Goal: Task Accomplishment & Management: Complete application form

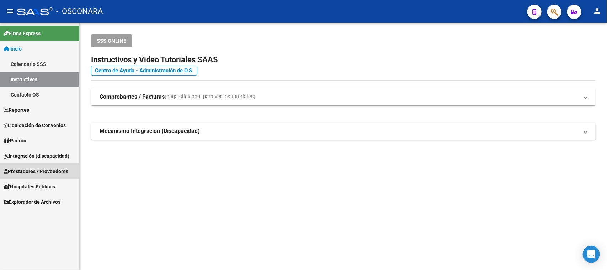
drag, startPoint x: 30, startPoint y: 168, endPoint x: 220, endPoint y: 100, distance: 202.3
click at [30, 168] on span "Prestadores / Proveedores" at bounding box center [36, 171] width 65 height 8
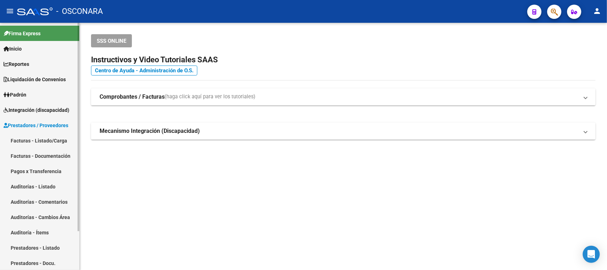
click at [48, 141] on link "Facturas - Listado/Carga" at bounding box center [39, 140] width 79 height 15
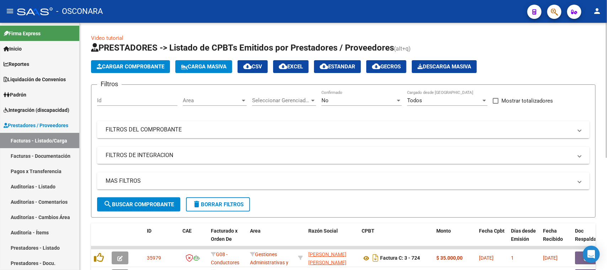
click at [219, 136] on mat-expansion-panel-header "FILTROS DEL COMPROBANTE" at bounding box center [343, 129] width 493 height 17
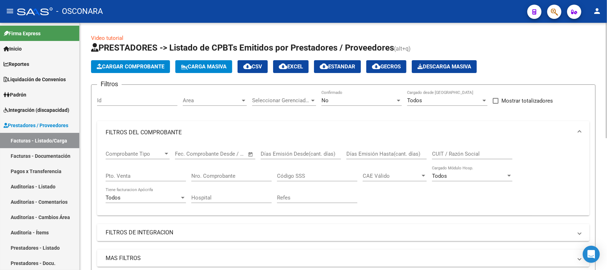
click at [449, 151] on input "CUIT / Razón Social" at bounding box center [472, 154] width 80 height 6
type input "27429697013"
click at [380, 101] on div "No" at bounding box center [359, 100] width 74 height 6
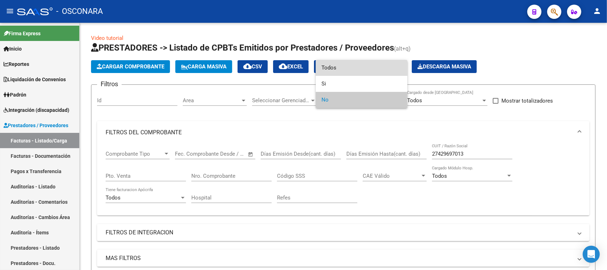
click at [341, 65] on span "Todos" at bounding box center [362, 68] width 80 height 16
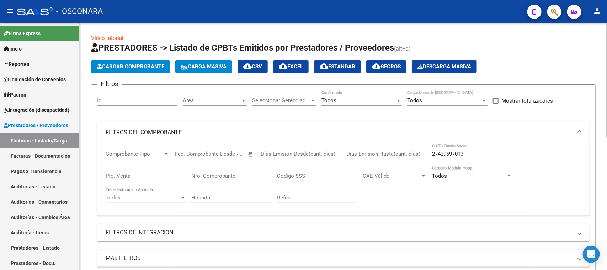
click at [480, 143] on mat-expansion-panel "FILTROS DEL COMPROBANTE Comprobante Tipo Comprobante Tipo Fecha inicio – Fecha …" at bounding box center [343, 168] width 493 height 94
click at [479, 149] on div "27429697013 CUIT / Razón Social" at bounding box center [472, 151] width 80 height 15
click at [479, 152] on input "27429697013" at bounding box center [472, 154] width 80 height 6
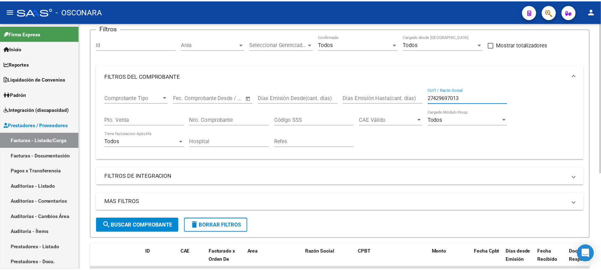
scroll to position [158, 0]
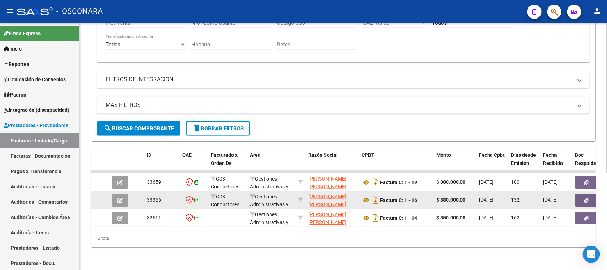
click at [118, 194] on button "button" at bounding box center [120, 200] width 17 height 13
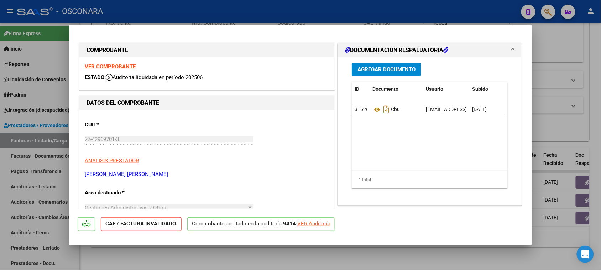
click at [322, 219] on p "Comprobante auditado en la auditoría: 9414 - VER Auditoría" at bounding box center [261, 224] width 148 height 14
click at [321, 226] on div "VER Auditoría" at bounding box center [313, 224] width 33 height 8
type input "$ 0,00"
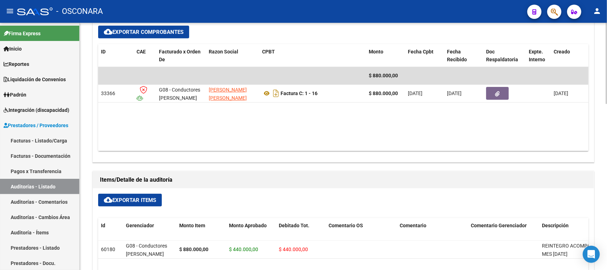
scroll to position [356, 0]
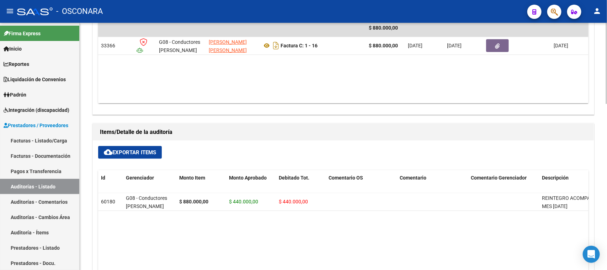
click at [123, 151] on span "cloud_download Exportar Items" at bounding box center [130, 152] width 52 height 6
drag, startPoint x: 125, startPoint y: 150, endPoint x: 228, endPoint y: 165, distance: 104.6
click at [125, 150] on span "cloud_download Exportar Items" at bounding box center [130, 152] width 52 height 6
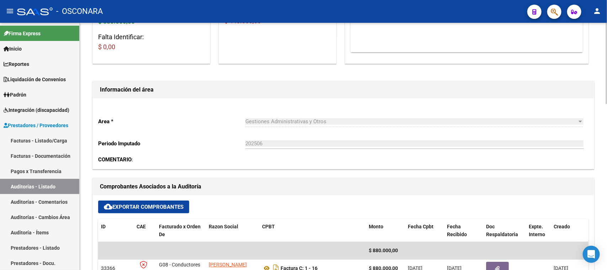
scroll to position [0, 0]
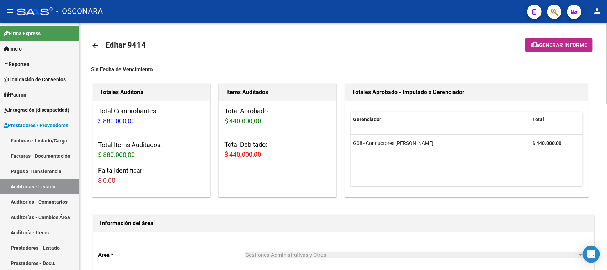
click at [560, 42] on span "Generar informe" at bounding box center [563, 45] width 48 height 6
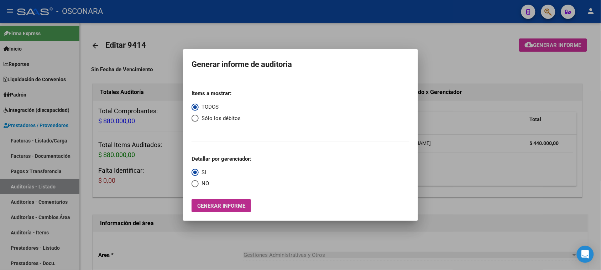
click at [223, 204] on span "Generar informe" at bounding box center [221, 205] width 48 height 6
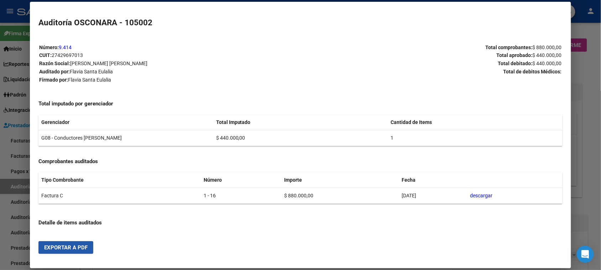
click at [52, 248] on span "Exportar a PDF" at bounding box center [65, 247] width 43 height 6
click at [584, 82] on div at bounding box center [300, 135] width 601 height 270
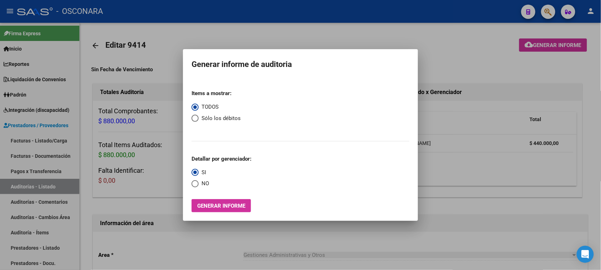
click at [210, 43] on div at bounding box center [300, 135] width 601 height 270
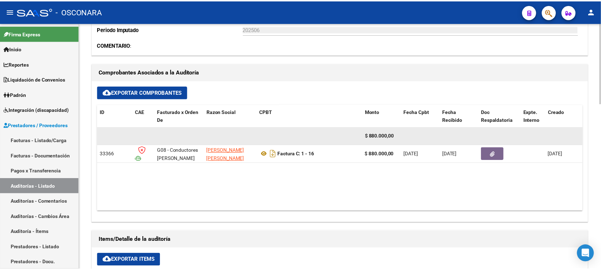
scroll to position [267, 0]
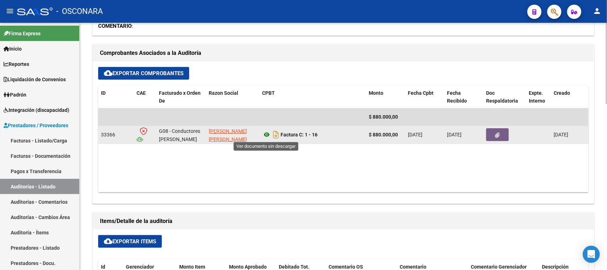
click at [265, 132] on icon at bounding box center [266, 134] width 9 height 9
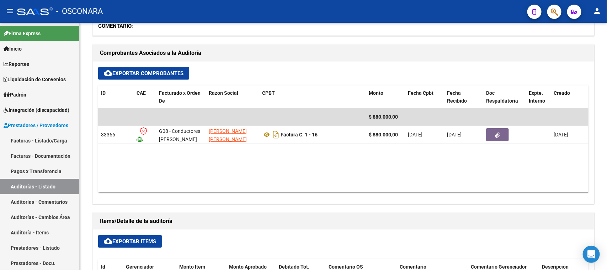
click at [554, 15] on icon "button" at bounding box center [554, 12] width 7 height 8
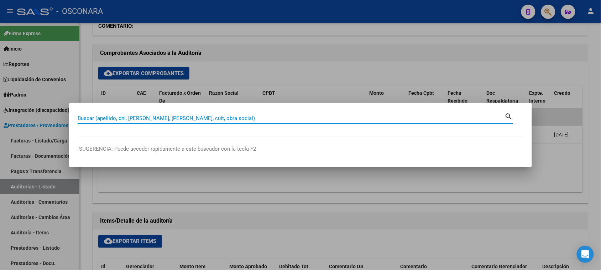
click at [190, 116] on input "Buscar (apellido, dni, [PERSON_NAME], [PERSON_NAME], cuit, obra social)" at bounding box center [291, 118] width 427 height 6
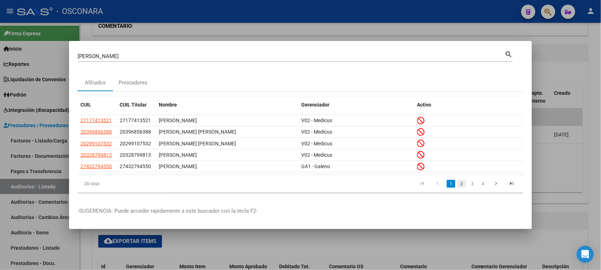
click at [460, 184] on link "2" at bounding box center [461, 184] width 9 height 8
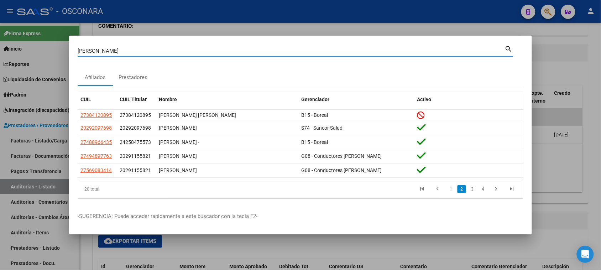
click at [103, 51] on input "[PERSON_NAME]" at bounding box center [291, 51] width 427 height 6
type input "[PERSON_NAME]"
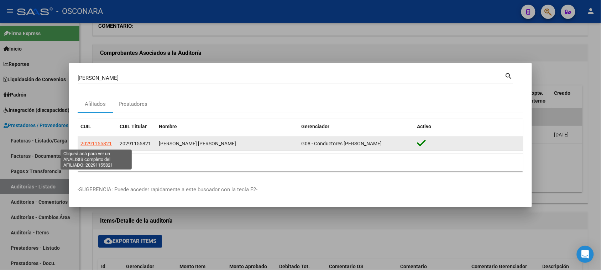
click at [91, 143] on span "20291155821" at bounding box center [95, 144] width 31 height 6
copy span "9"
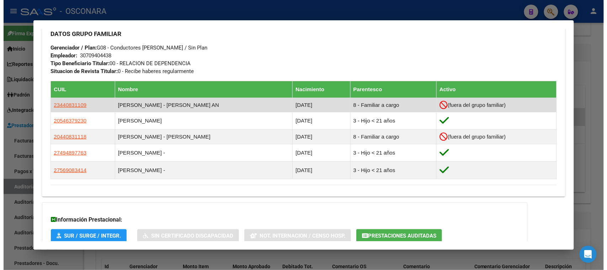
scroll to position [356, 0]
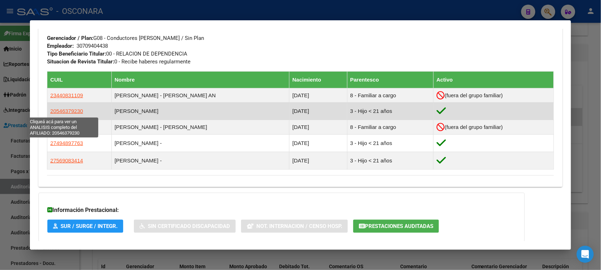
click at [67, 111] on span "20546379230" at bounding box center [66, 111] width 33 height 6
type textarea "20546379230"
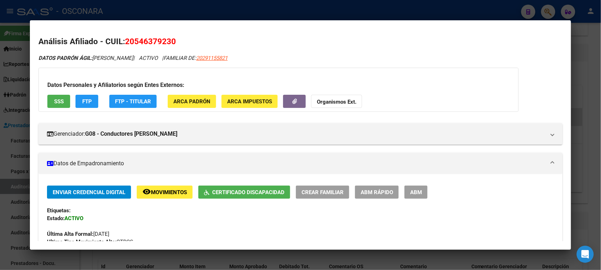
drag, startPoint x: 131, startPoint y: 40, endPoint x: 168, endPoint y: 40, distance: 37.0
click at [168, 40] on span "20546379230" at bounding box center [150, 41] width 51 height 9
copy span "54637923"
click at [146, 12] on div at bounding box center [300, 135] width 601 height 270
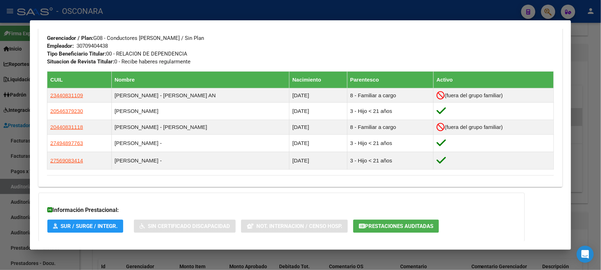
click at [112, 15] on div at bounding box center [300, 135] width 601 height 270
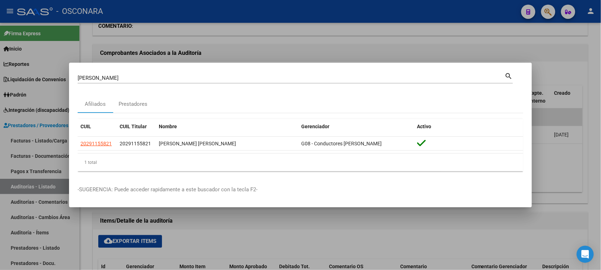
click at [38, 139] on div at bounding box center [300, 135] width 601 height 270
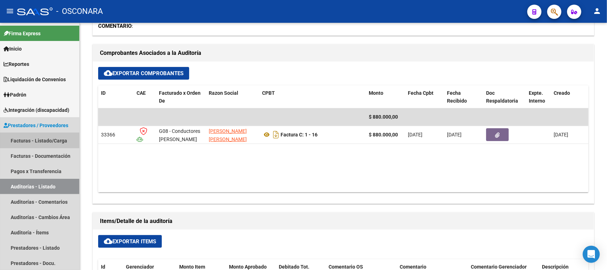
click at [38, 139] on link "Facturas - Listado/Carga" at bounding box center [39, 140] width 79 height 15
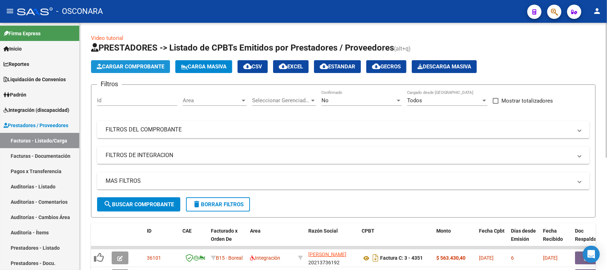
click at [152, 72] on button "Cargar Comprobante" at bounding box center [130, 66] width 79 height 13
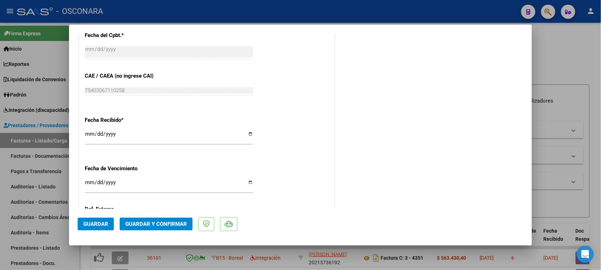
scroll to position [400, 0]
click at [151, 221] on span "Guardar y Confirmar" at bounding box center [156, 224] width 62 height 6
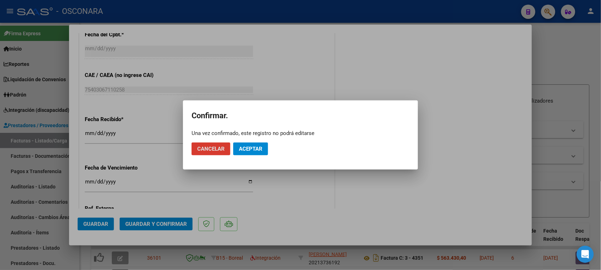
click at [254, 150] on span "Aceptar" at bounding box center [250, 149] width 23 height 6
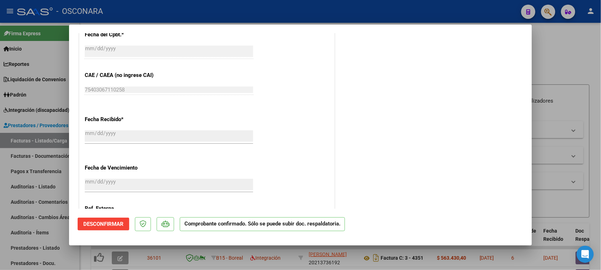
click at [0, 217] on div at bounding box center [300, 135] width 601 height 270
type input "$ 0,00"
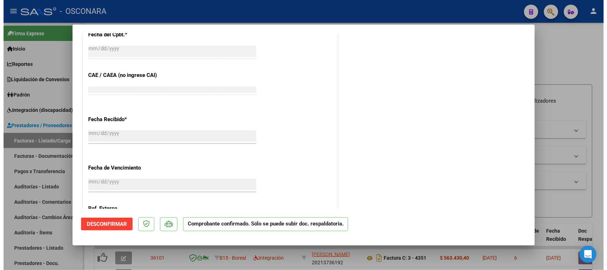
scroll to position [449, 0]
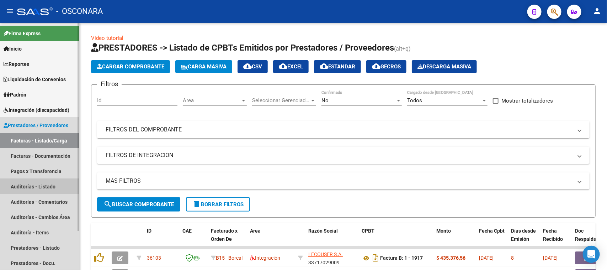
click at [29, 187] on link "Auditorías - Listado" at bounding box center [39, 186] width 79 height 15
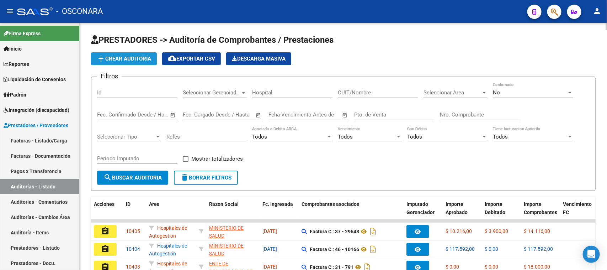
click at [127, 59] on span "add Crear Auditoría" at bounding box center [124, 59] width 54 height 6
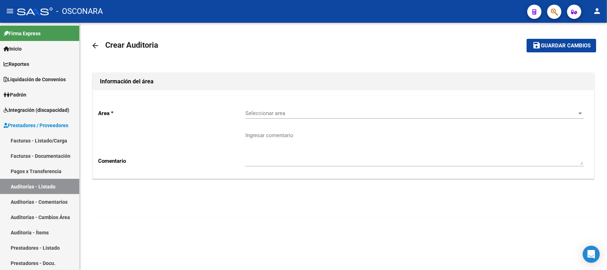
click at [292, 111] on span "Seleccionar area" at bounding box center [412, 113] width 332 height 6
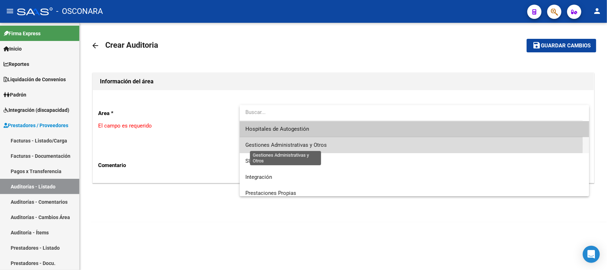
click at [291, 143] on span "Gestiones Administrativas y Otros" at bounding box center [286, 145] width 81 height 6
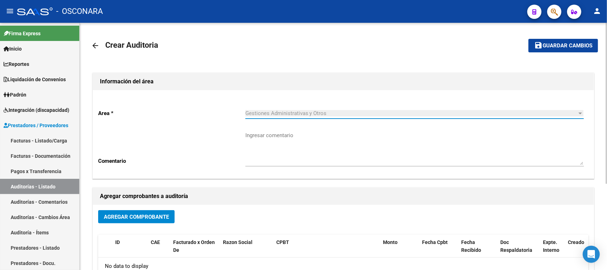
click at [144, 212] on button "Agregar Comprobante" at bounding box center [136, 216] width 77 height 13
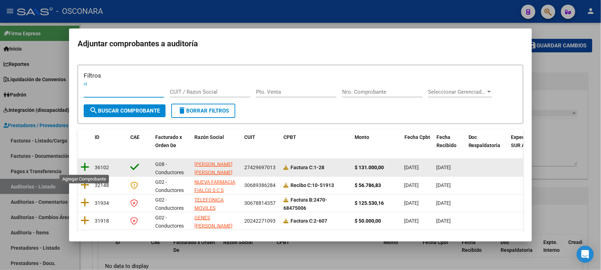
click at [84, 169] on icon at bounding box center [84, 167] width 9 height 10
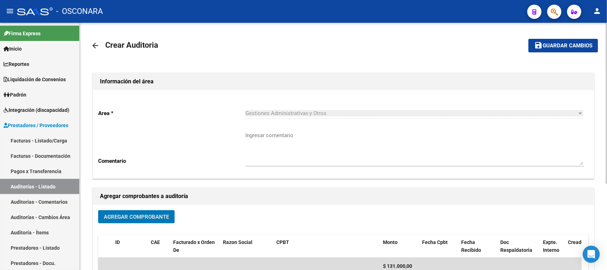
click at [563, 55] on mat-toolbar-row "save Guardar cambios" at bounding box center [546, 45] width 106 height 23
click at [554, 47] on span "Guardar cambios" at bounding box center [568, 46] width 50 height 6
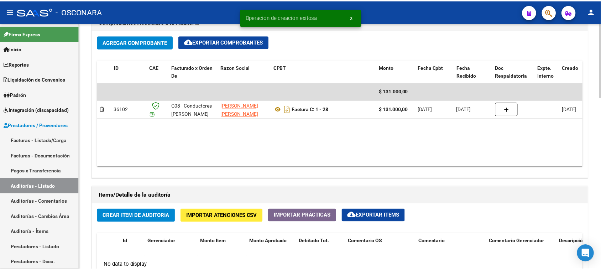
scroll to position [400, 0]
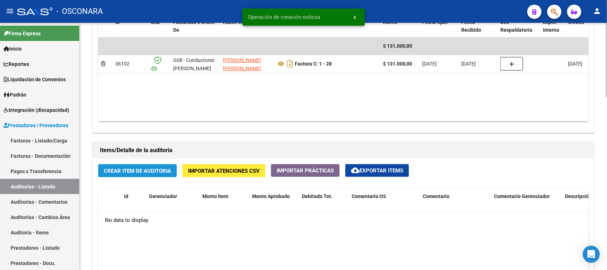
click at [136, 172] on span "Crear Item de Auditoria" at bounding box center [137, 171] width 67 height 6
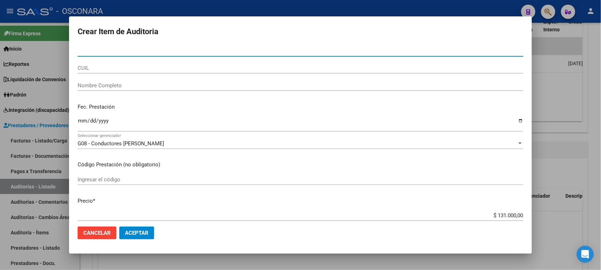
drag, startPoint x: 62, startPoint y: 56, endPoint x: 39, endPoint y: 59, distance: 22.6
click at [45, 58] on div "Crear Item de Auditoria Nro Documento CUIL Nombre Completo Fec. Prestación Ingr…" at bounding box center [300, 135] width 601 height 270
click at [584, 127] on div at bounding box center [300, 135] width 601 height 270
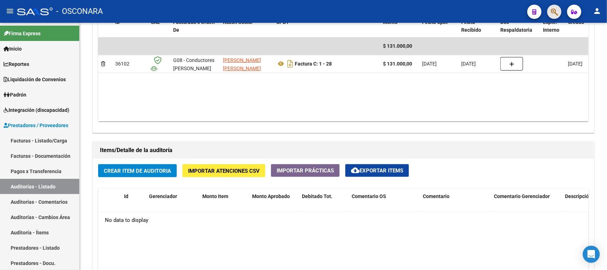
click at [552, 13] on button "button" at bounding box center [555, 12] width 14 height 14
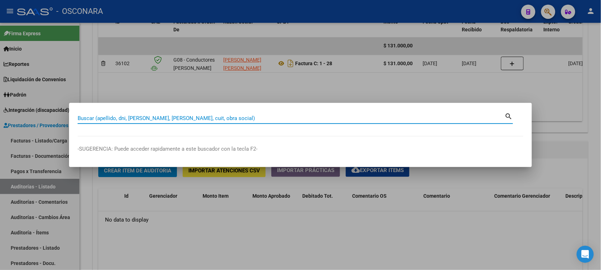
click at [152, 116] on input "Buscar (apellido, dni, [PERSON_NAME], [PERSON_NAME], cuit, obra social)" at bounding box center [291, 118] width 427 height 6
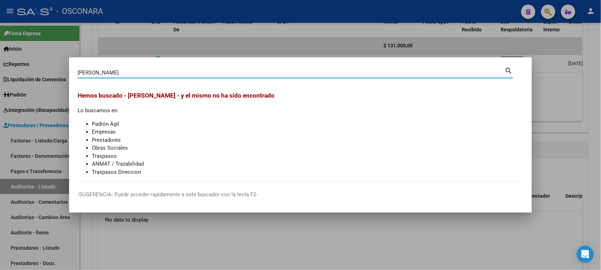
drag, startPoint x: 119, startPoint y: 73, endPoint x: 0, endPoint y: 85, distance: 119.9
click at [0, 85] on div "[PERSON_NAME] (apellido, dni, cuil, nro traspaso, cuit, obra social) search Hem…" at bounding box center [300, 135] width 601 height 270
type input "[PERSON_NAME]"
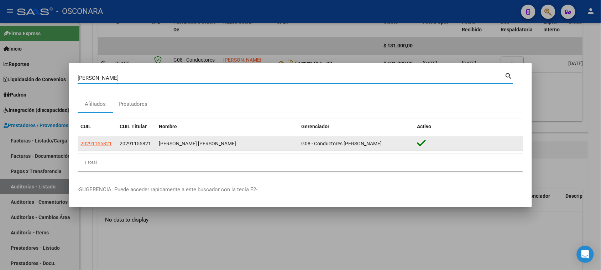
click at [106, 144] on span "20291155821" at bounding box center [95, 144] width 31 height 6
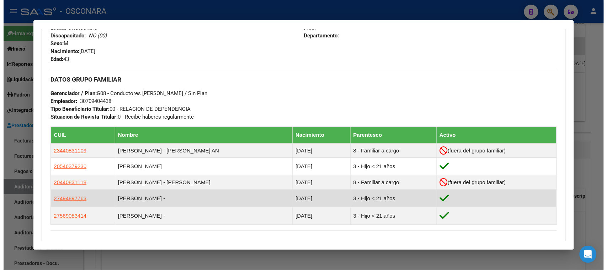
scroll to position [356, 0]
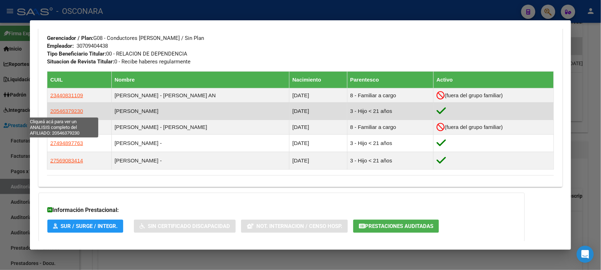
click at [57, 114] on span "20546379230" at bounding box center [66, 111] width 33 height 6
type textarea "20546379230"
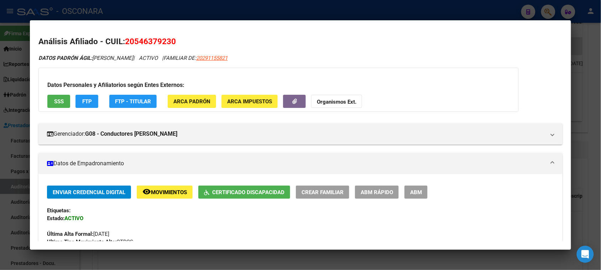
drag, startPoint x: 132, startPoint y: 41, endPoint x: 167, endPoint y: 40, distance: 35.6
click at [167, 40] on span "20546379230" at bounding box center [150, 41] width 51 height 9
copy span "54637923"
click at [584, 57] on div at bounding box center [300, 135] width 601 height 270
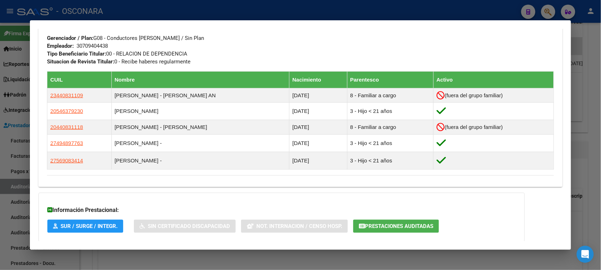
click at [594, 51] on div at bounding box center [300, 135] width 601 height 270
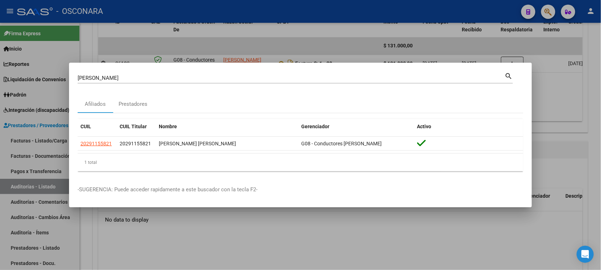
click at [260, 43] on div at bounding box center [300, 135] width 601 height 270
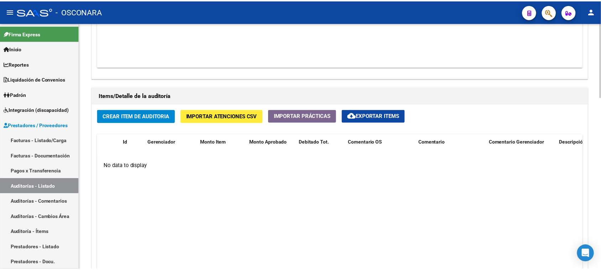
scroll to position [534, 0]
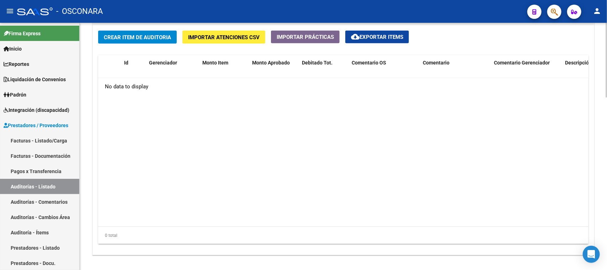
click at [157, 31] on button "Crear Item de Auditoria" at bounding box center [137, 37] width 79 height 13
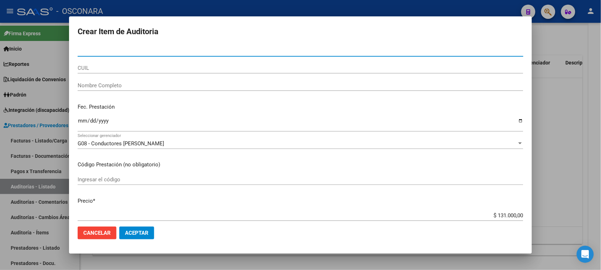
paste input "54637923"
type input "54637923"
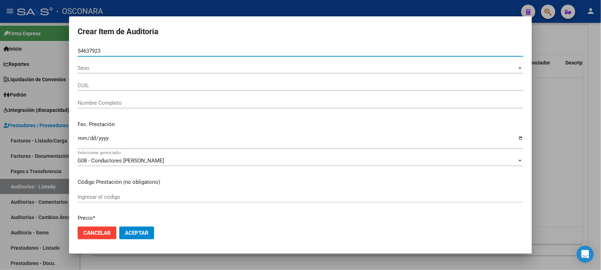
type input "20546379230"
type input "[PERSON_NAME]"
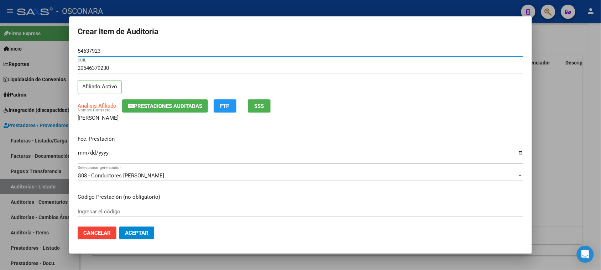
type input "54637923"
click at [81, 153] on input "Ingresar la fecha" at bounding box center [300, 155] width 445 height 11
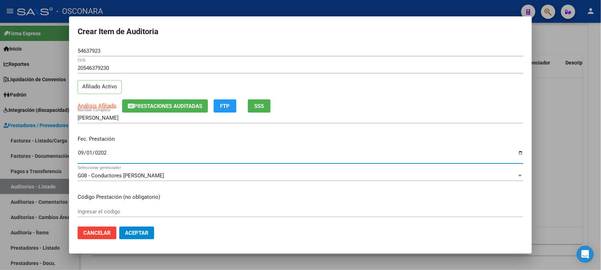
type input "[DATE]"
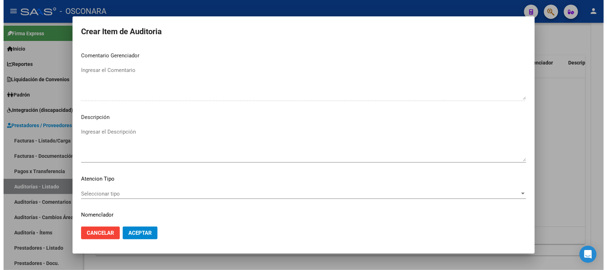
scroll to position [465, 0]
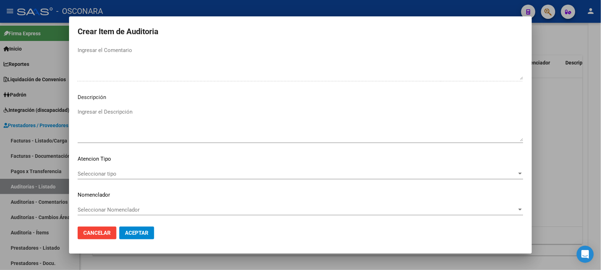
click at [102, 115] on textarea "Ingresar el Descripción" at bounding box center [300, 124] width 445 height 33
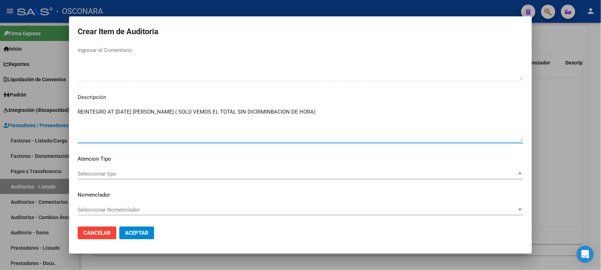
click at [318, 113] on textarea "REINTEGRO AT [DATE] [PERSON_NAME] ( SOLO VEMOS EL TOTAL SIN DICRIMINBACION DE H…" at bounding box center [300, 124] width 445 height 33
type textarea "REINTEGRO AT [DATE] [PERSON_NAME] ( SOLO VEMOS EL TOTAL SIN DICRIMINACION DE HO…"
click at [98, 170] on span "Seleccionar tipo" at bounding box center [297, 173] width 439 height 6
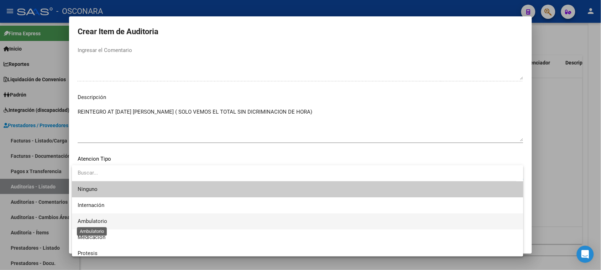
click at [91, 221] on span "Ambulatorio" at bounding box center [93, 221] width 30 height 6
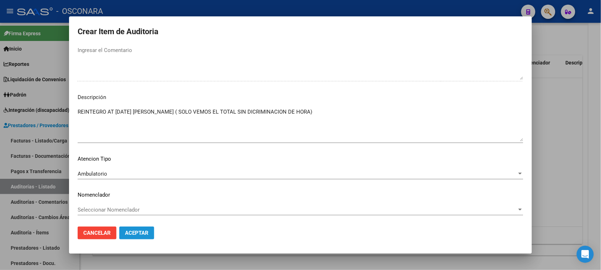
click at [135, 234] on span "Aceptar" at bounding box center [136, 233] width 23 height 6
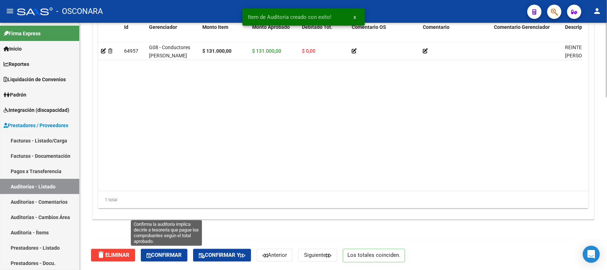
click at [174, 253] on span "Confirmar" at bounding box center [164, 255] width 35 height 6
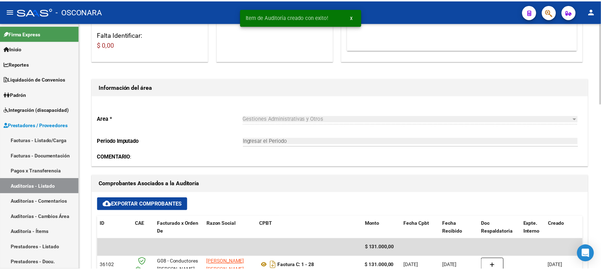
scroll to position [0, 0]
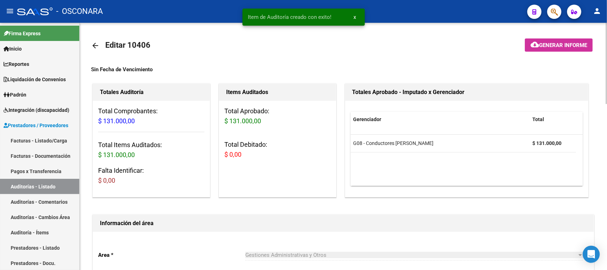
type input "202510"
click at [556, 47] on span "Generar informe" at bounding box center [563, 45] width 48 height 6
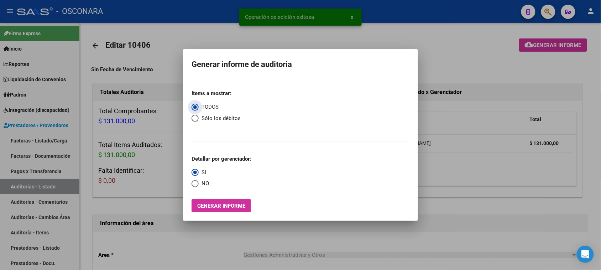
click at [210, 206] on span "Generar informe" at bounding box center [221, 205] width 48 height 6
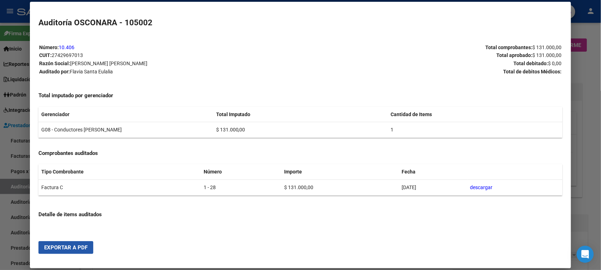
click at [56, 248] on span "Exportar a PDF" at bounding box center [65, 247] width 43 height 6
